Goal: Information Seeking & Learning: Learn about a topic

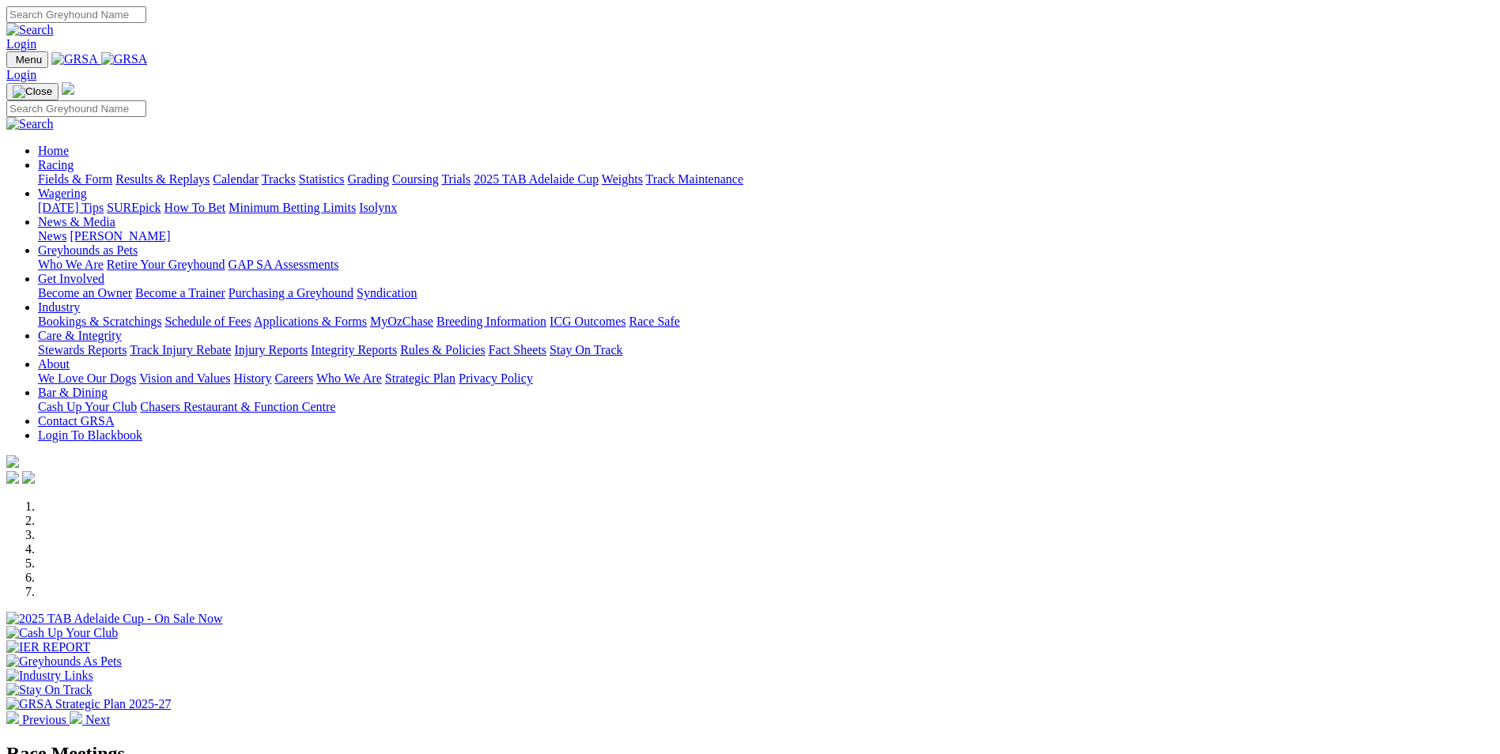
scroll to position [395, 0]
click at [210, 172] on link "Results & Replays" at bounding box center [162, 178] width 94 height 13
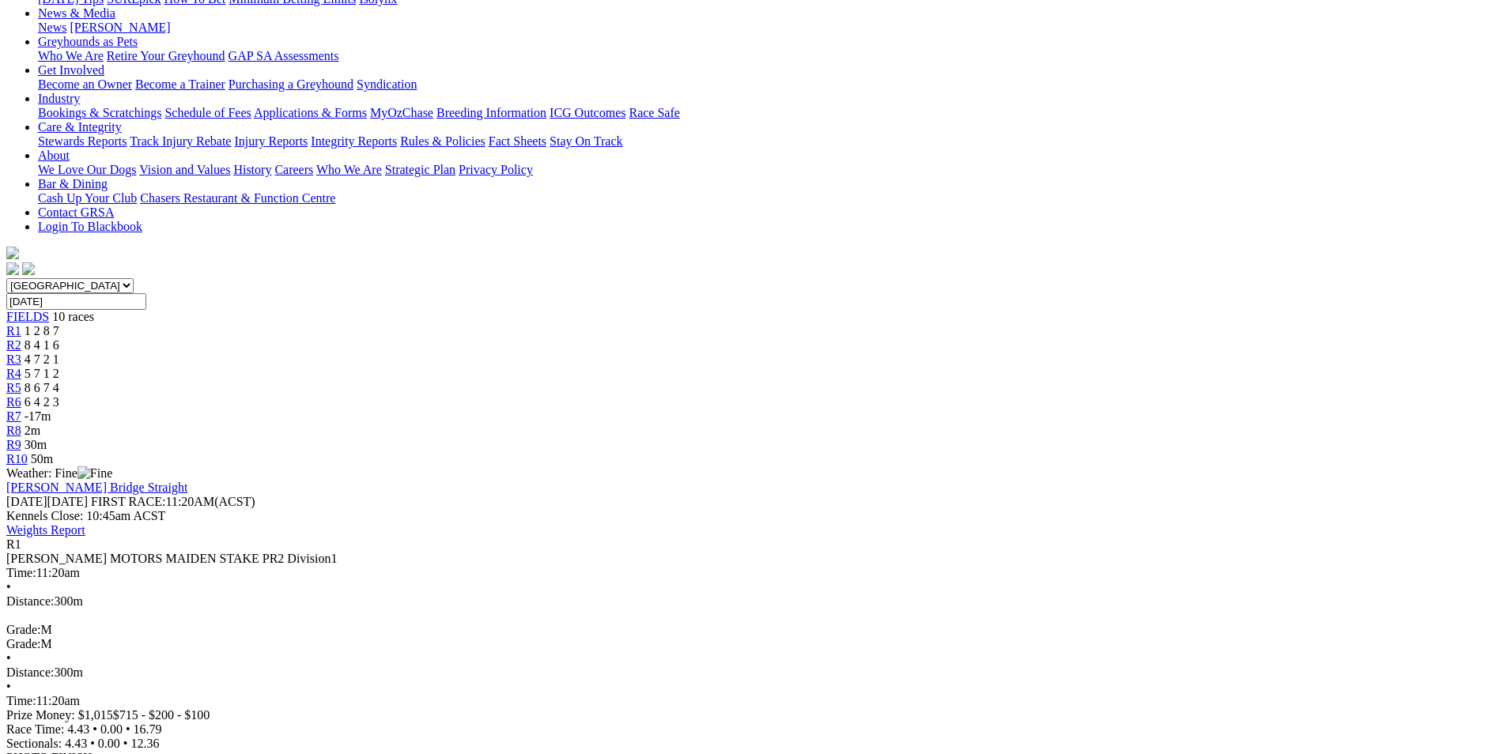
scroll to position [158, 0]
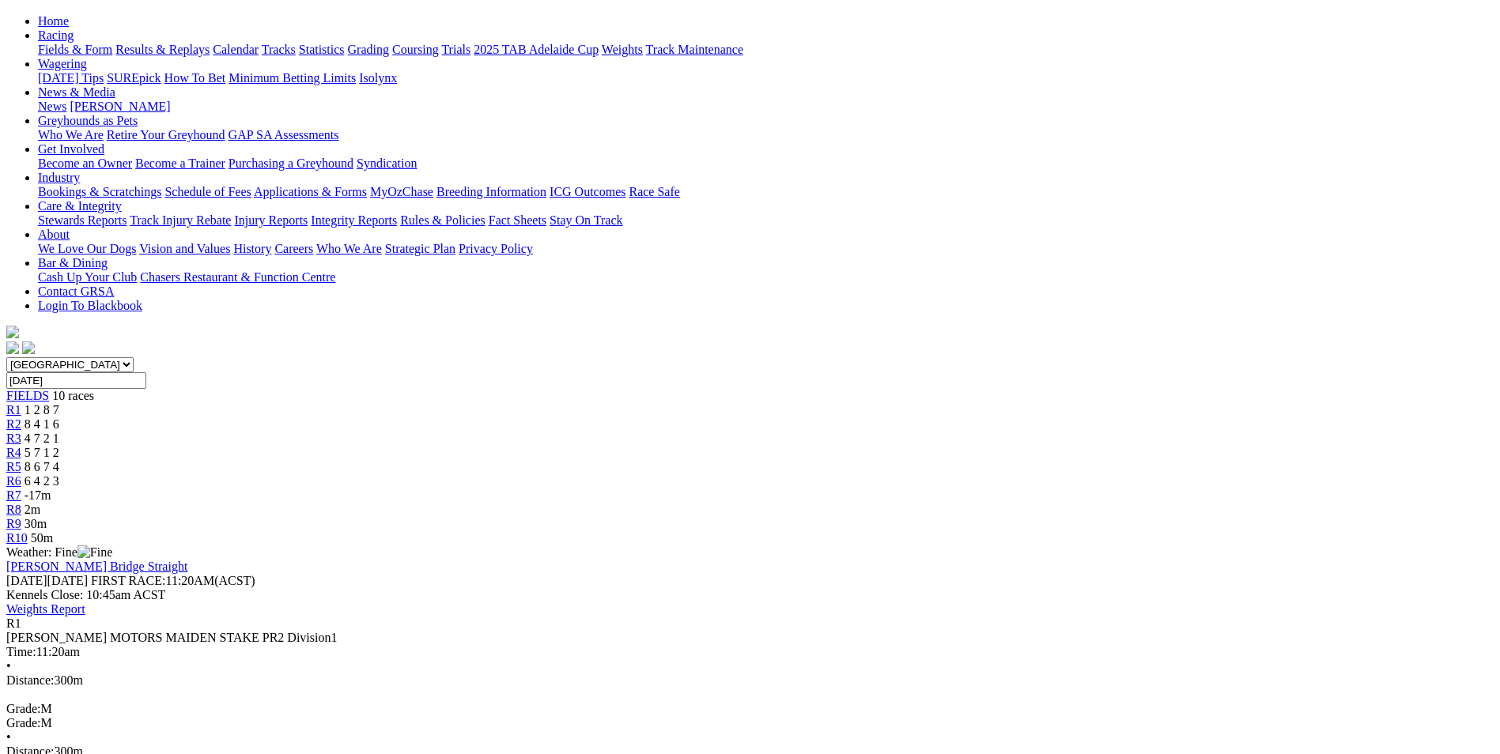
click at [512, 417] on div "R2 8 4 1 6" at bounding box center [749, 424] width 1487 height 14
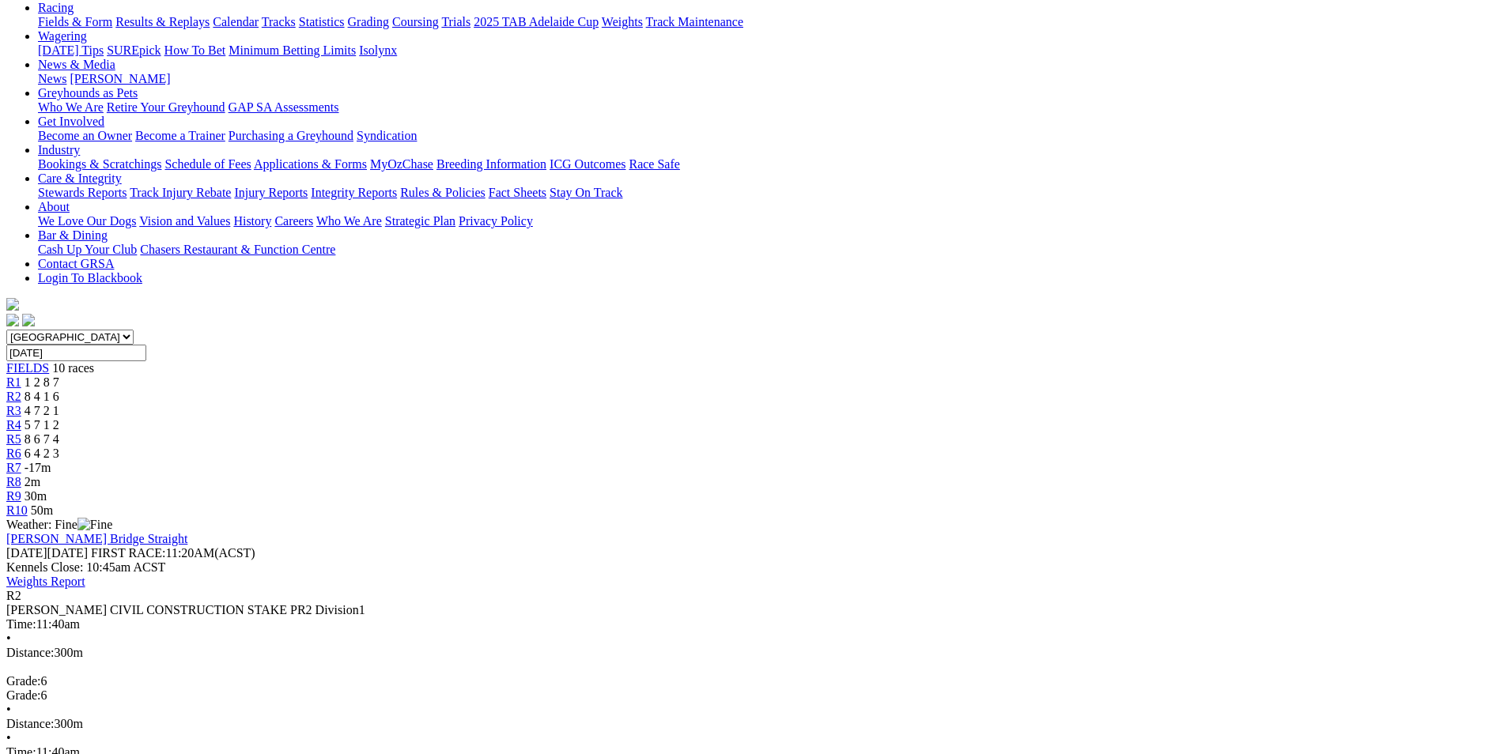
scroll to position [158, 0]
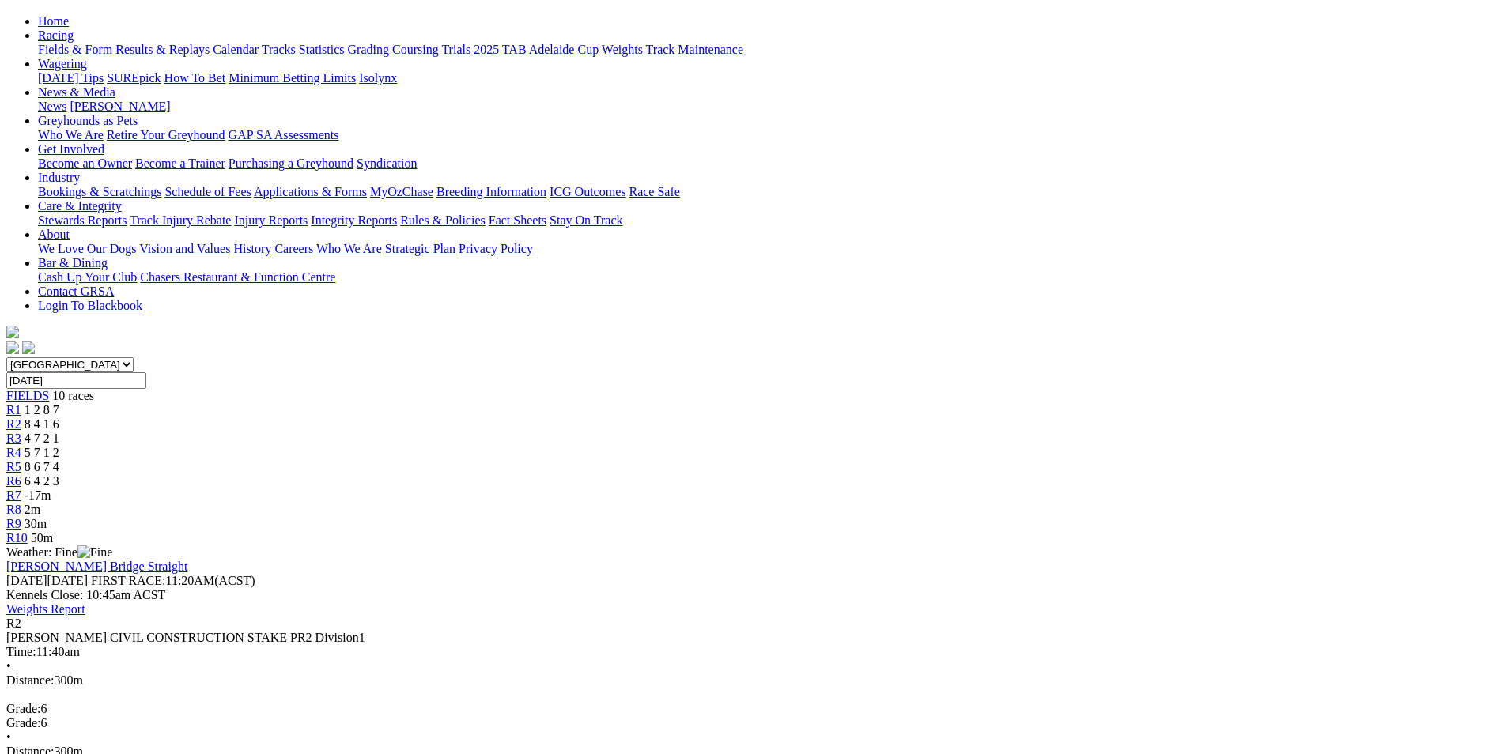
click at [59, 432] on span "4 7 2 1" at bounding box center [42, 438] width 35 height 13
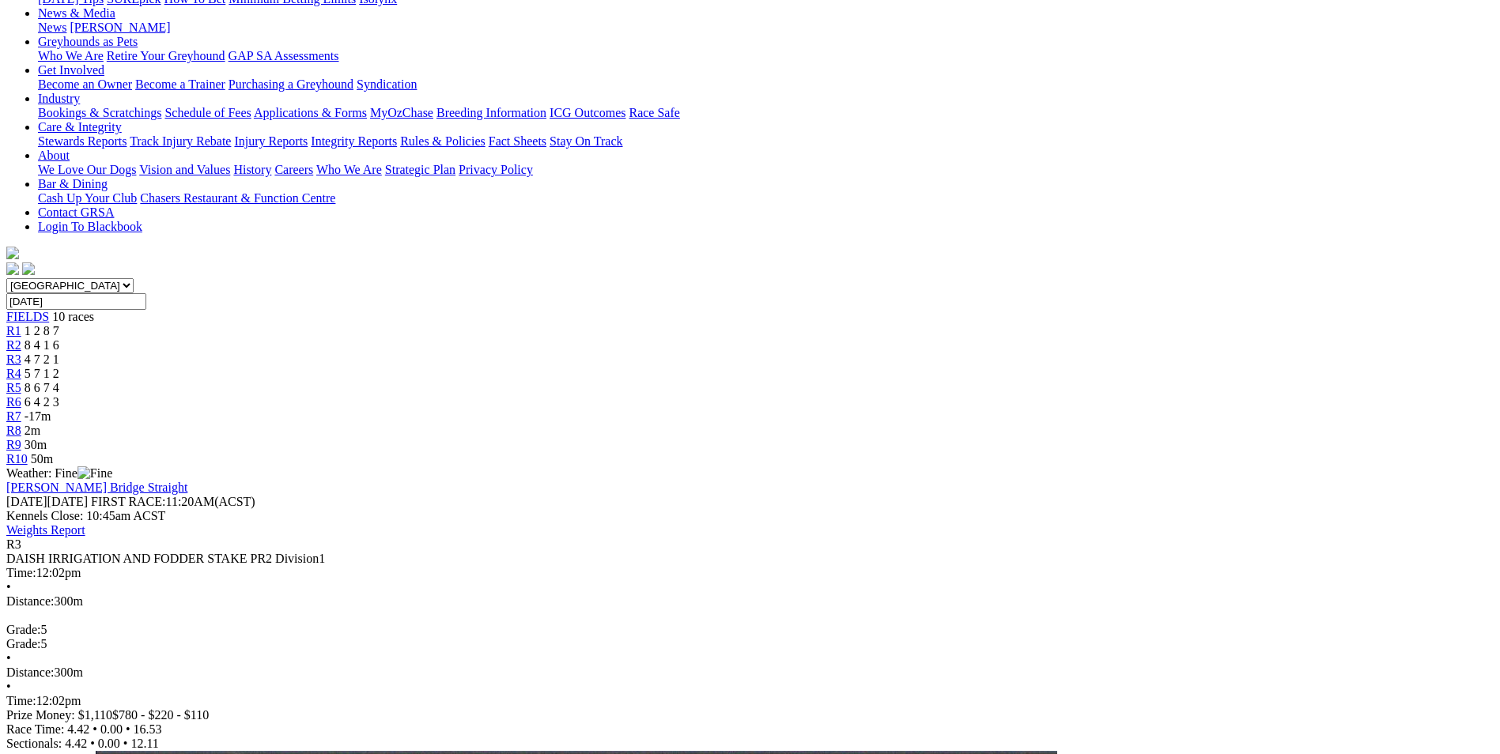
click at [59, 367] on span "5 7 1 2" at bounding box center [42, 373] width 35 height 13
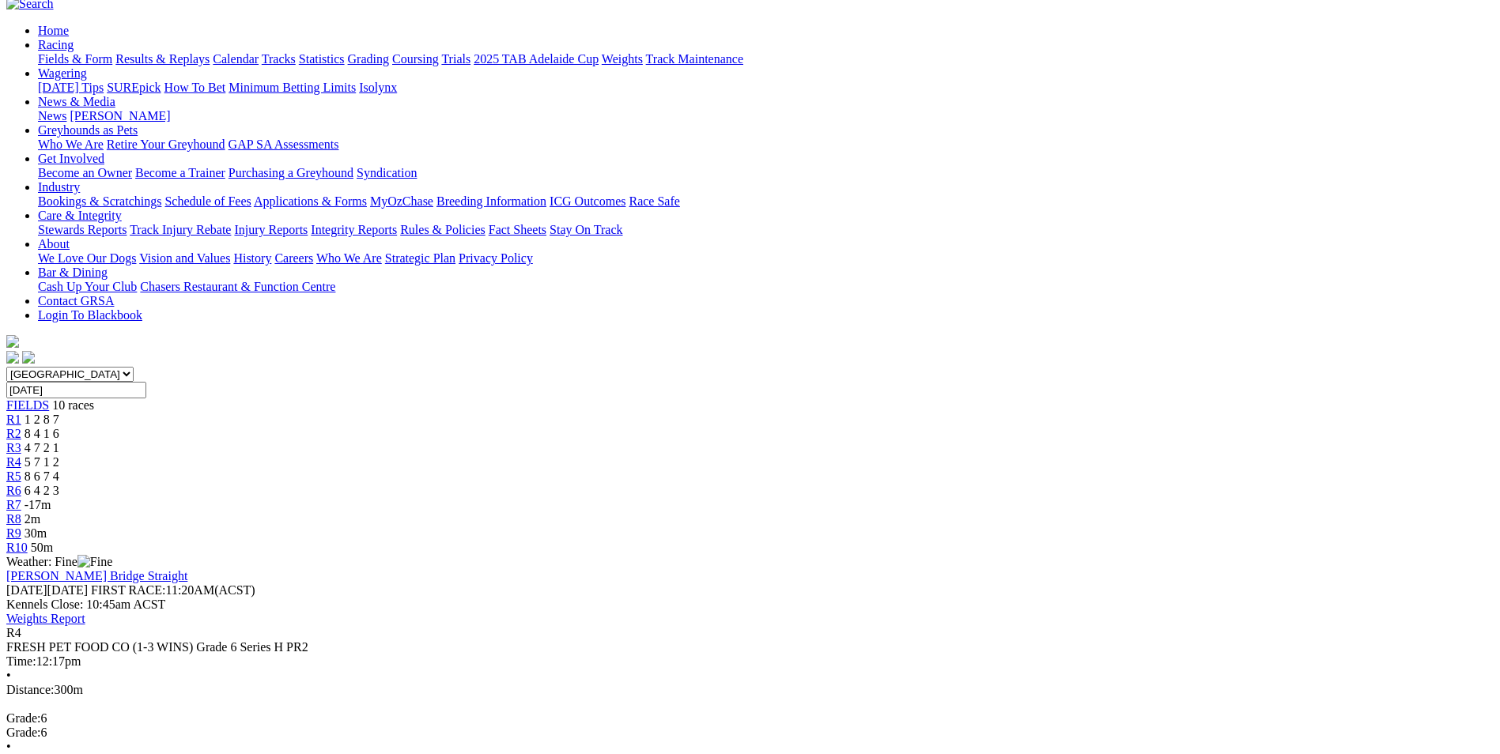
scroll to position [158, 0]
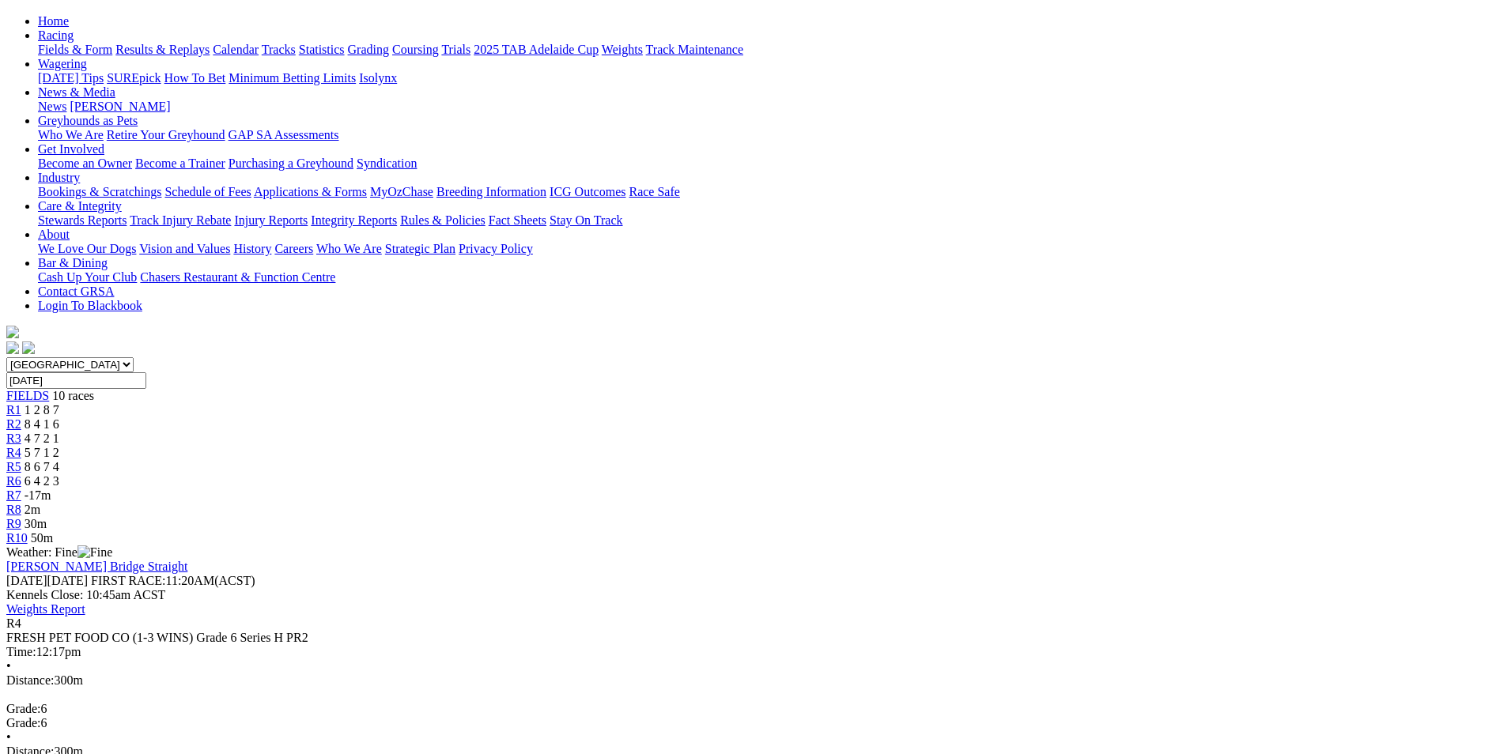
click at [21, 460] on span "R5" at bounding box center [13, 466] width 15 height 13
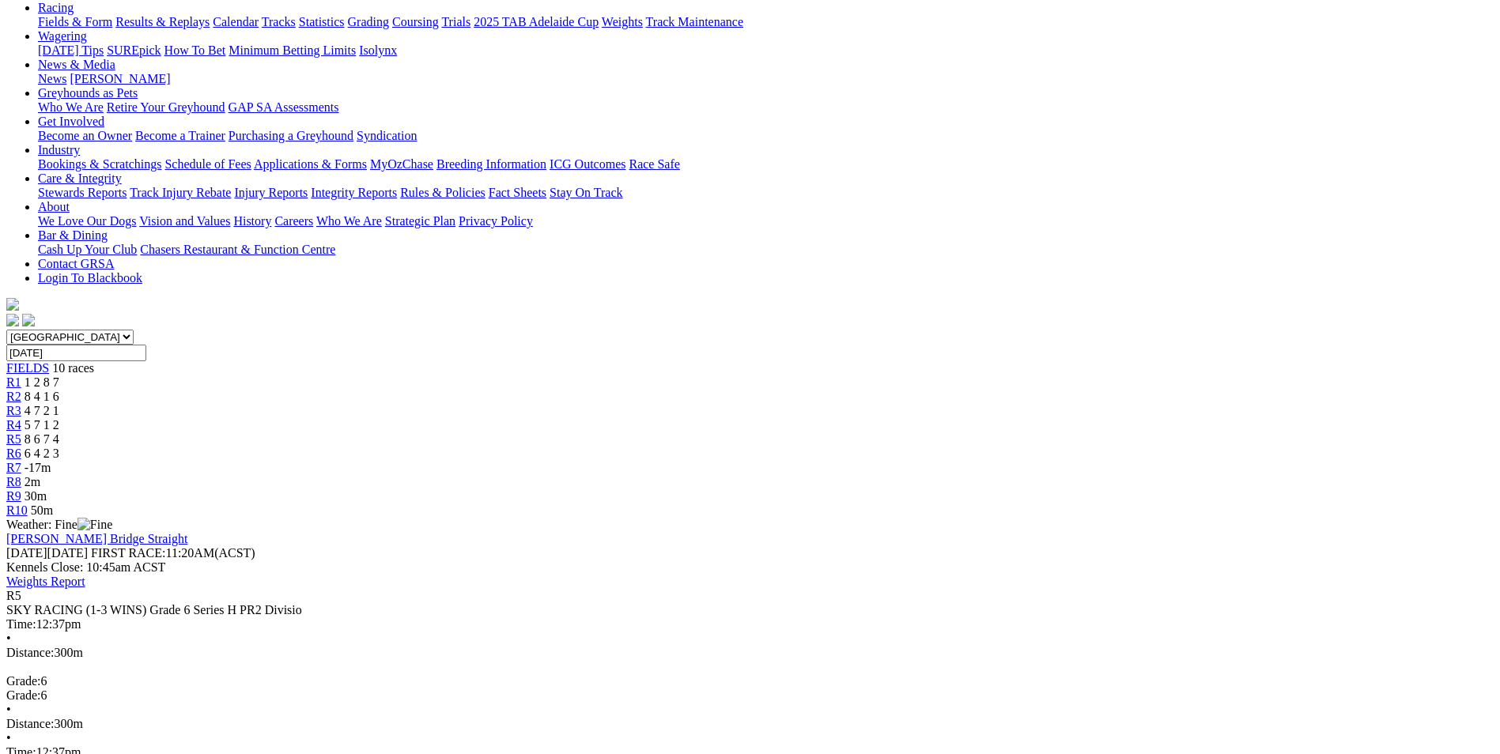
scroll to position [158, 0]
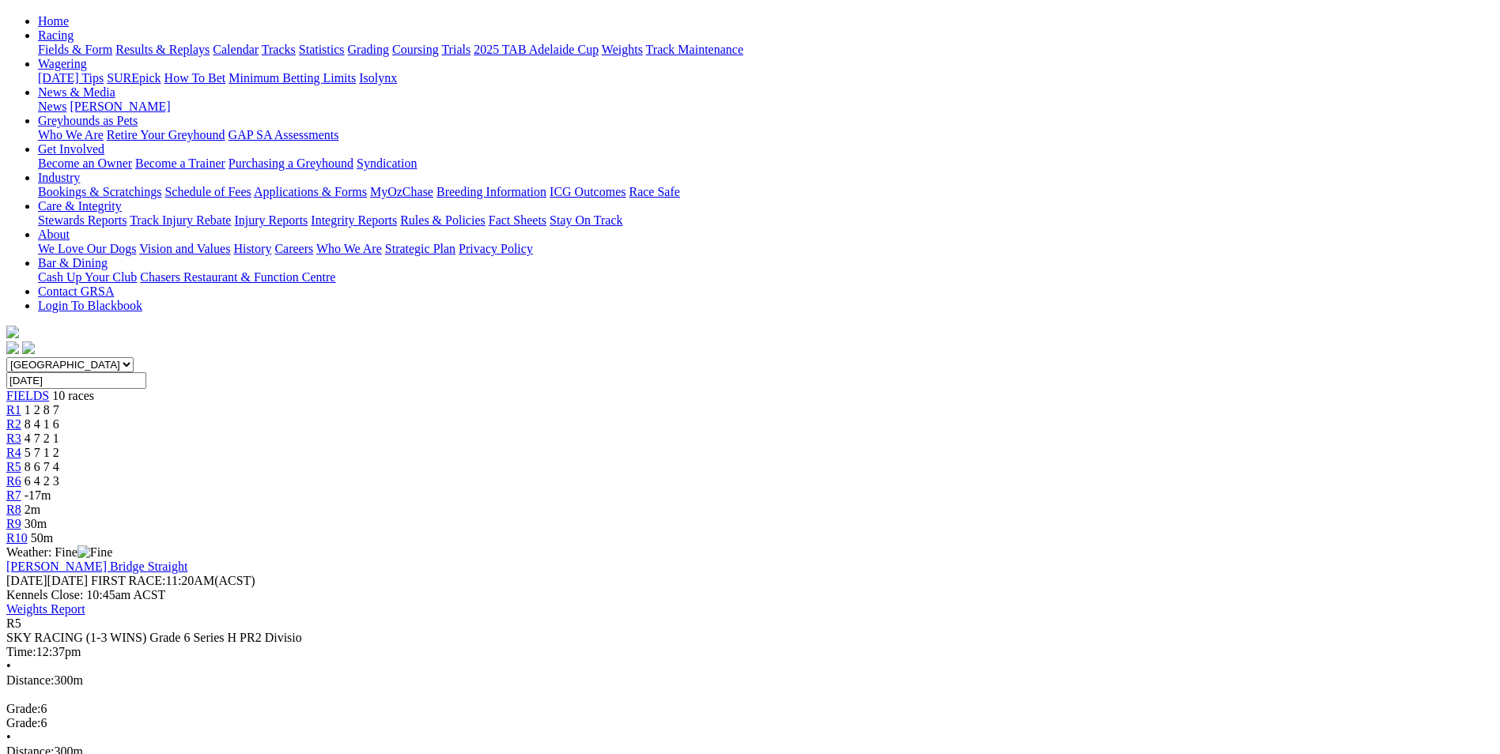
click at [59, 474] on span "6 4 2 3" at bounding box center [42, 480] width 35 height 13
click at [21, 489] on span "R7" at bounding box center [13, 495] width 15 height 13
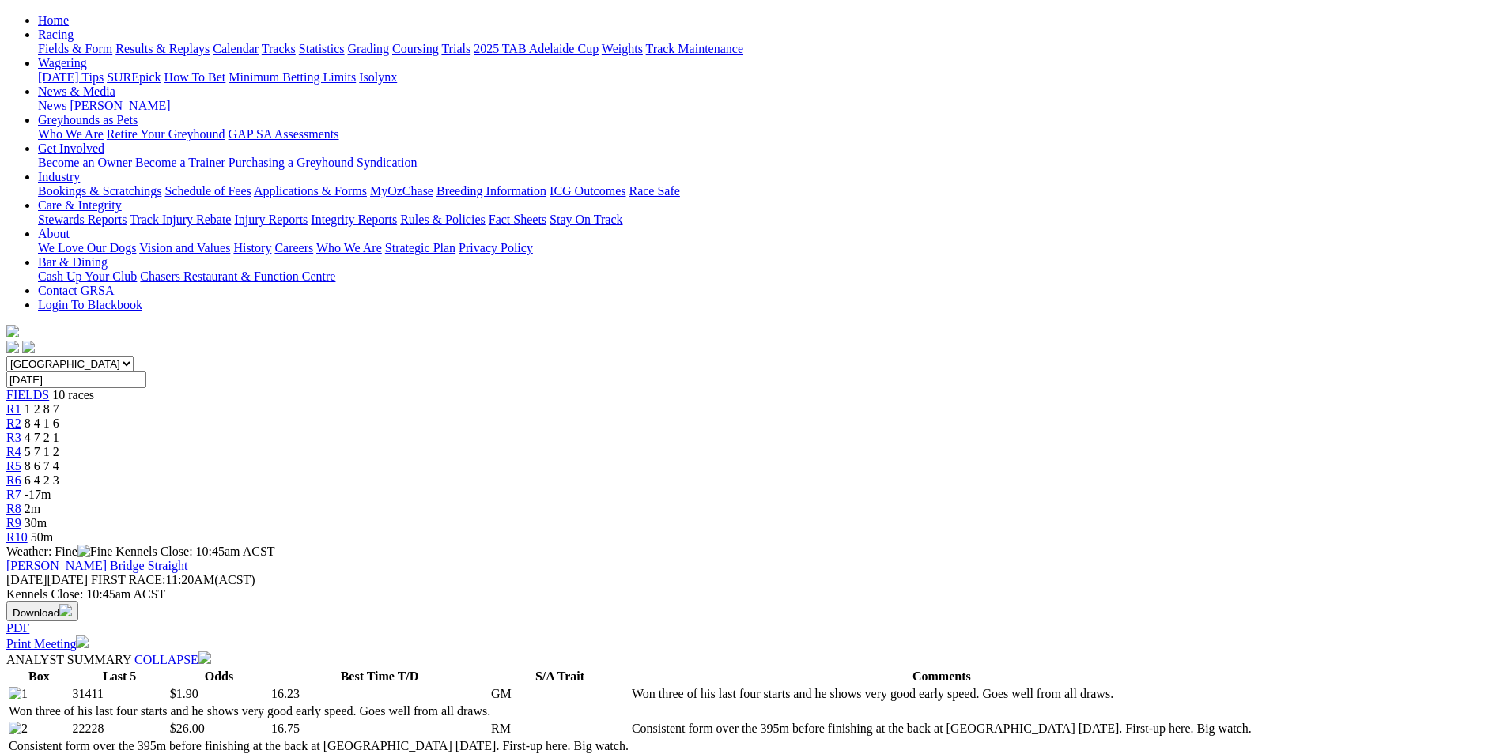
scroll to position [158, 0]
click at [40, 503] on span "2m" at bounding box center [33, 509] width 16 height 13
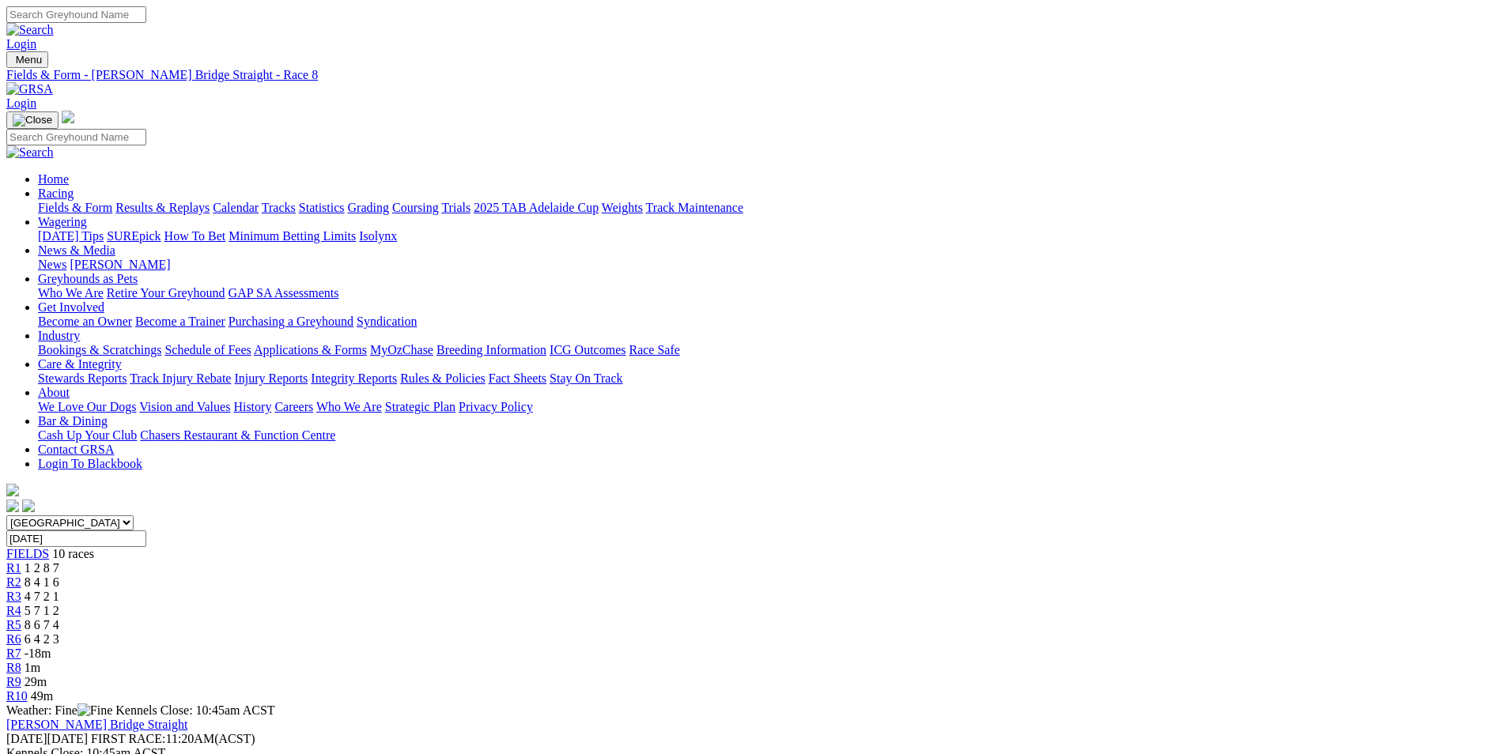
click at [47, 675] on span "29m" at bounding box center [36, 681] width 22 height 13
click at [53, 689] on span "49m" at bounding box center [42, 695] width 22 height 13
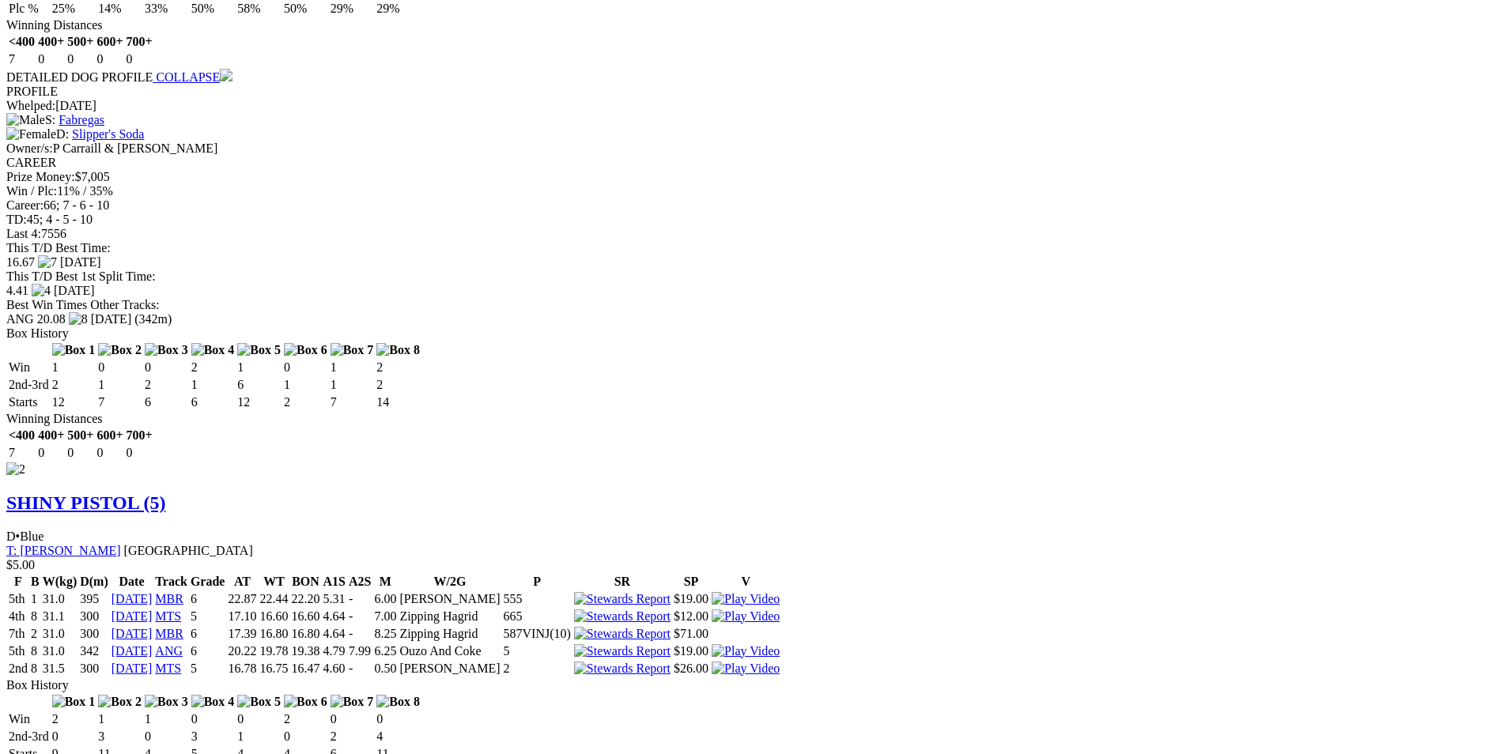
scroll to position [1819, 0]
